Goal: Task Accomplishment & Management: Use online tool/utility

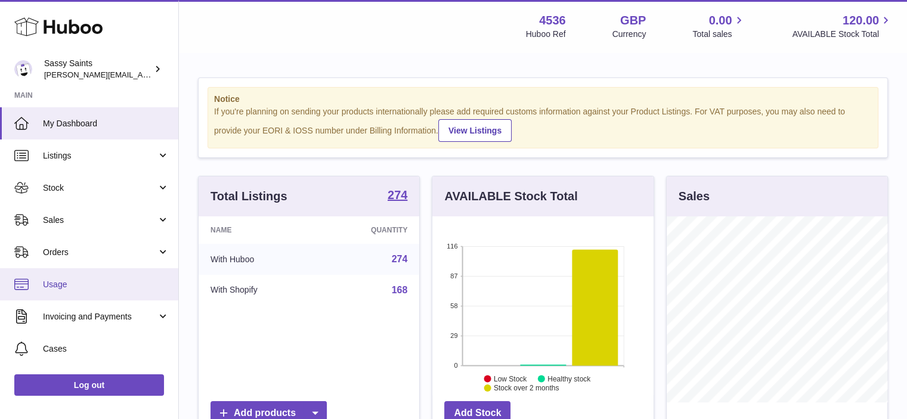
scroll to position [186, 221]
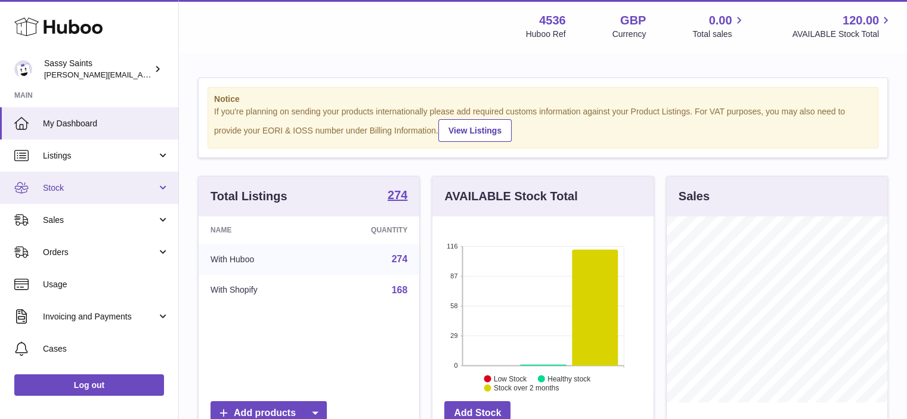
click at [56, 181] on link "Stock" at bounding box center [89, 188] width 178 height 32
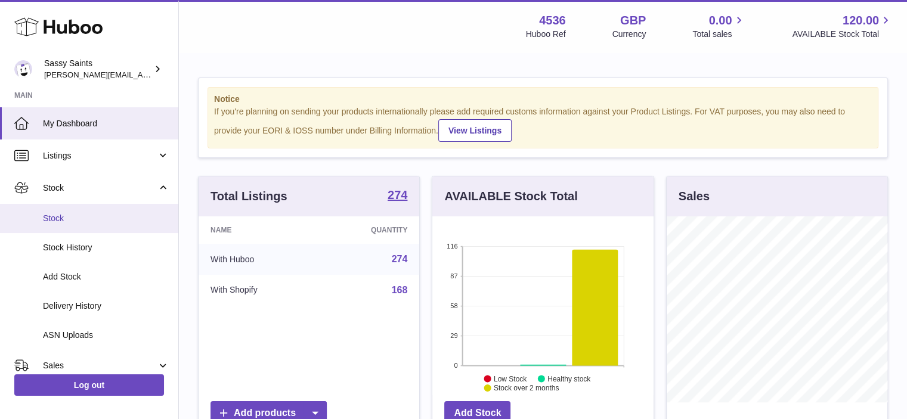
click at [55, 214] on span "Stock" at bounding box center [106, 218] width 126 height 11
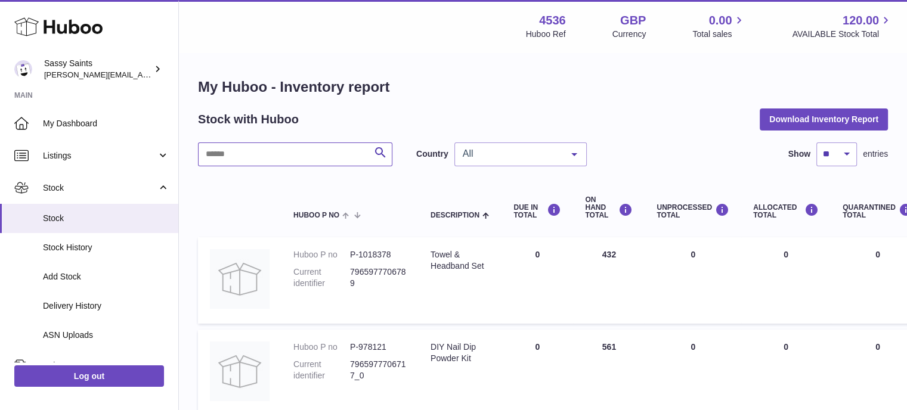
click at [242, 155] on input "text" at bounding box center [295, 155] width 194 height 24
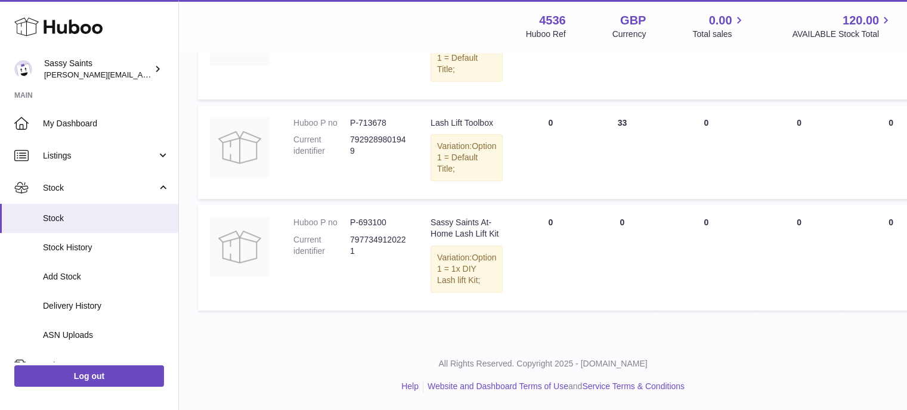
scroll to position [589, 0]
type input "****"
